Goal: Task Accomplishment & Management: Use online tool/utility

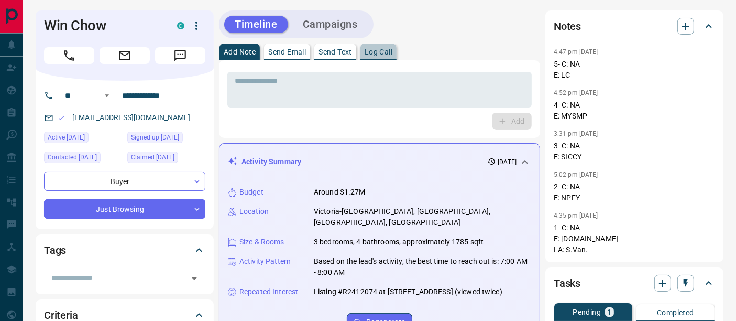
click at [388, 51] on p "Log Call" at bounding box center [379, 51] width 28 height 7
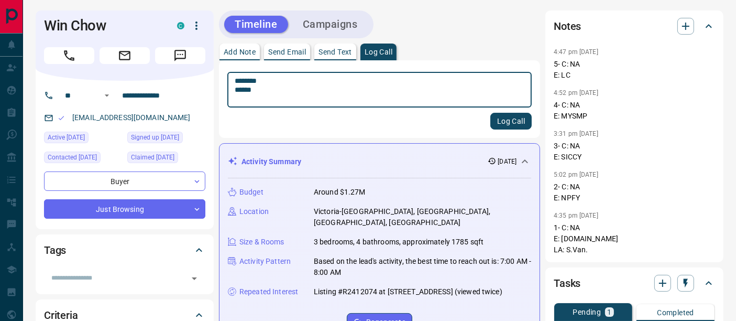
type textarea "******** ******"
click at [508, 117] on button "Log Call" at bounding box center [510, 121] width 41 height 17
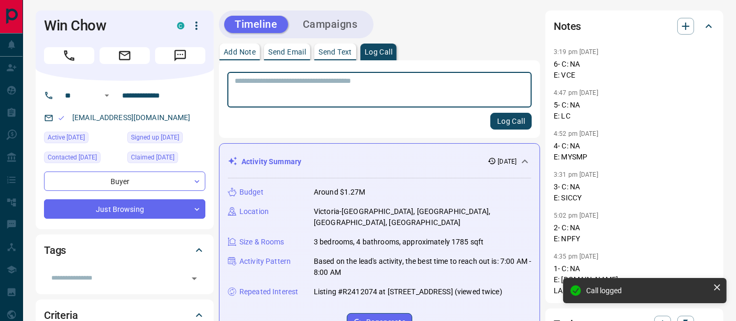
scroll to position [233, 0]
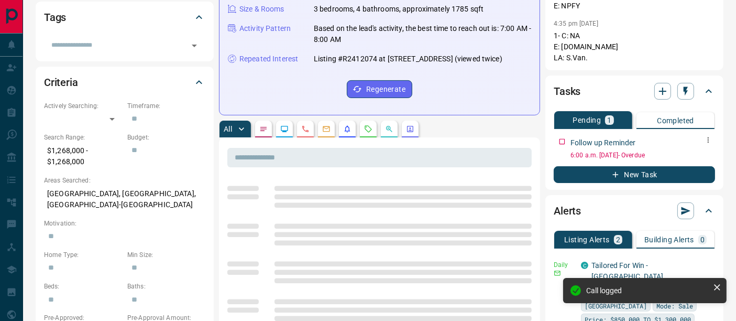
click at [707, 141] on icon "button" at bounding box center [708, 140] width 8 height 8
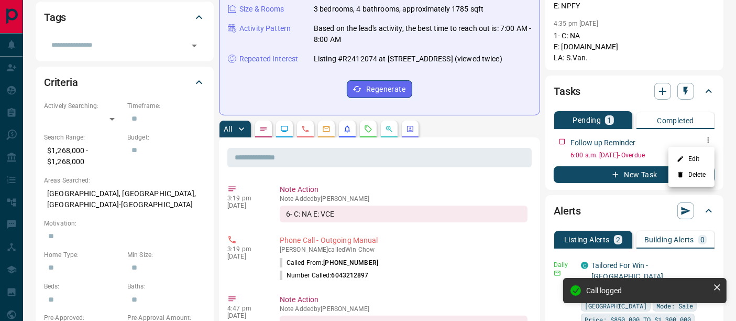
click at [701, 158] on li "Edit" at bounding box center [691, 159] width 46 height 16
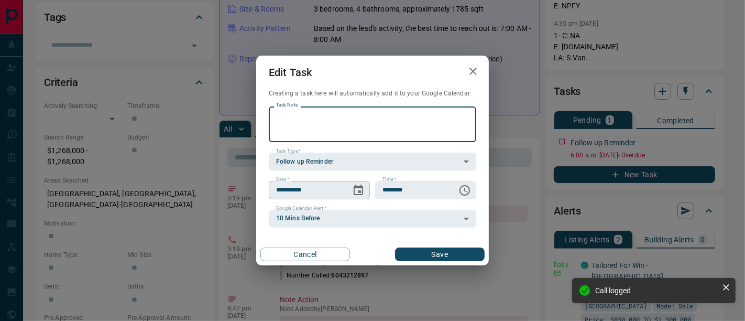
drag, startPoint x: 357, startPoint y: 188, endPoint x: 360, endPoint y: 193, distance: 6.3
click at [358, 188] on icon "Choose date, selected date is Sep 15, 2025" at bounding box center [358, 190] width 13 height 13
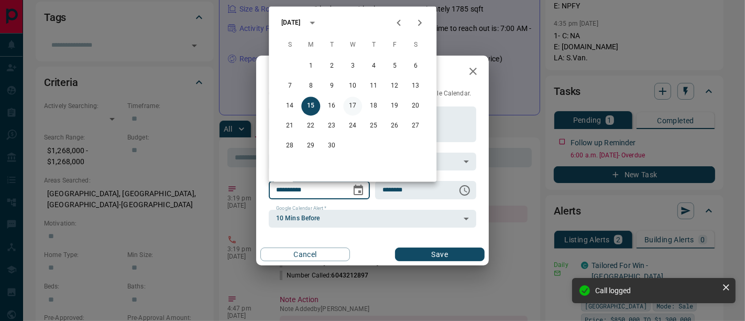
click at [355, 107] on button "17" at bounding box center [352, 106] width 19 height 19
type input "**********"
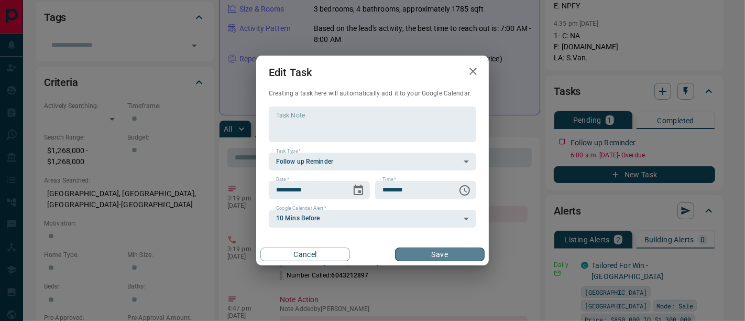
click at [432, 256] on button "Save" at bounding box center [440, 254] width 90 height 14
